Goal: Check status: Check status

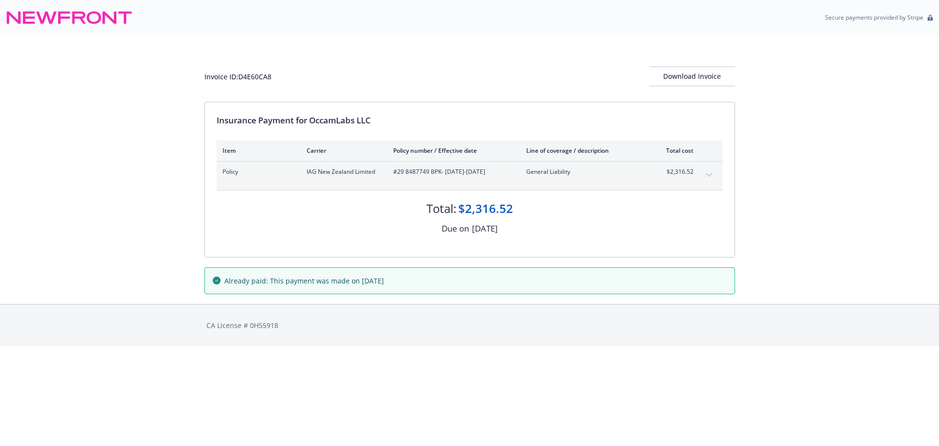
drag, startPoint x: 432, startPoint y: 280, endPoint x: 338, endPoint y: 280, distance: 93.9
click at [341, 276] on div "Already paid: This payment was made on [DATE]" at bounding box center [470, 280] width 514 height 10
drag, startPoint x: 408, startPoint y: 365, endPoint x: 416, endPoint y: 378, distance: 14.5
click at [409, 346] on html "Secure payments provided by Stripe Invoice ID: D4E60CA8 Download Invoice Insura…" at bounding box center [469, 173] width 939 height 346
